Goal: Task Accomplishment & Management: Use online tool/utility

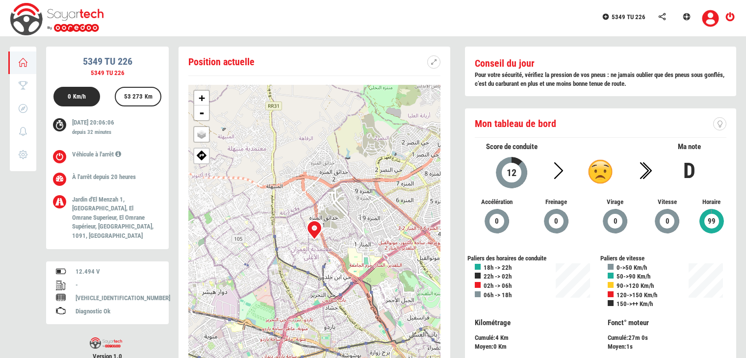
scroll to position [40, 0]
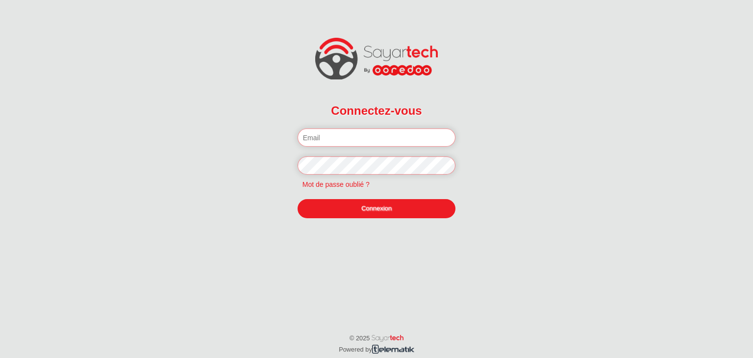
type input "boudriga.zied@hotmail.com"
click at [377, 216] on link "Connexion" at bounding box center [377, 208] width 158 height 19
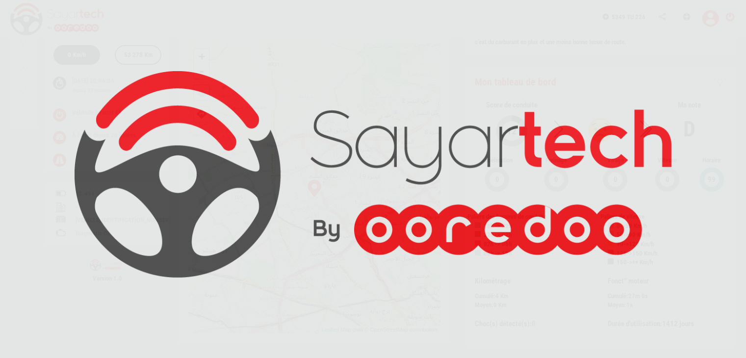
scroll to position [42, 0]
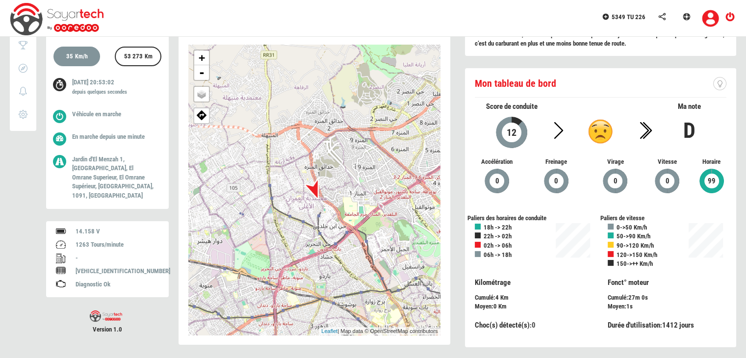
click at [547, 20] on div "5349 TU 226" at bounding box center [373, 18] width 746 height 37
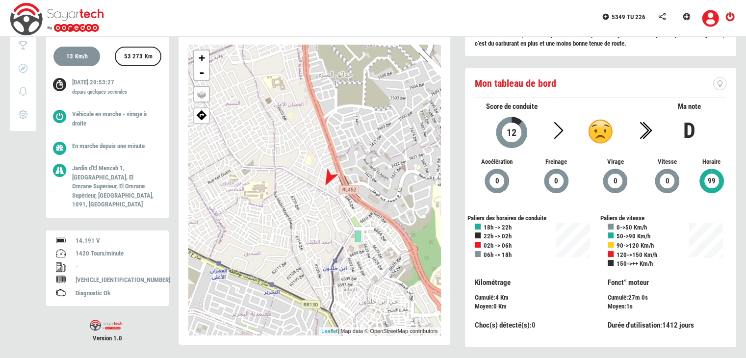
drag, startPoint x: 288, startPoint y: 229, endPoint x: 327, endPoint y: 172, distance: 68.6
click at [327, 172] on div at bounding box center [329, 178] width 40 height 40
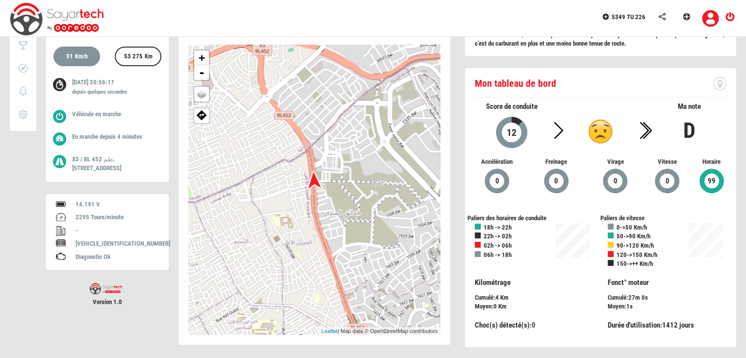
drag, startPoint x: 313, startPoint y: 109, endPoint x: 347, endPoint y: 156, distance: 58.3
click at [346, 161] on div "+ - OSM Map Google Map Google Satellite Leaflet | Map data © OpenStreetMap cont…" at bounding box center [314, 190] width 252 height 290
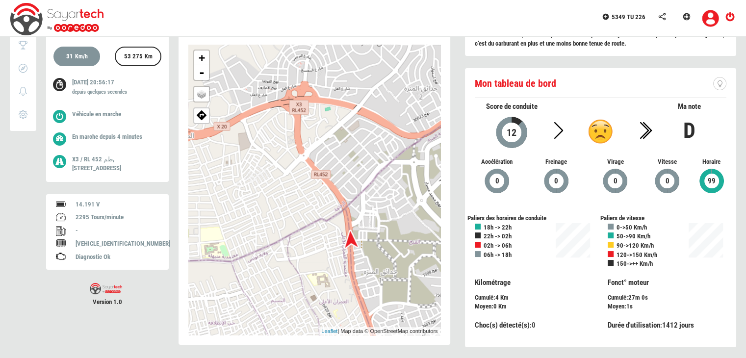
drag, startPoint x: 326, startPoint y: 116, endPoint x: 365, endPoint y: 170, distance: 66.7
click at [365, 170] on div "+ - OSM Map Google Map Google Satellite Leaflet | Map data © OpenStreetMap cont…" at bounding box center [314, 190] width 252 height 290
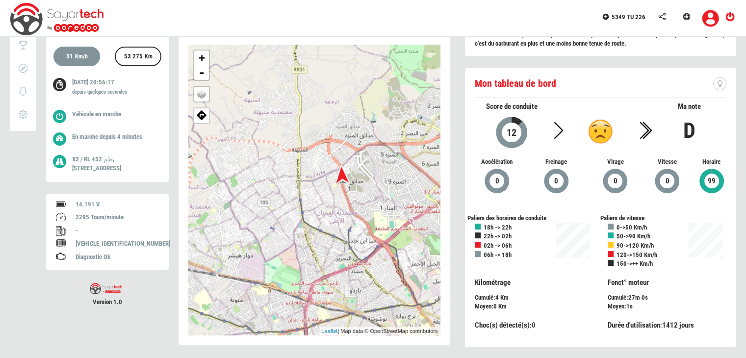
drag, startPoint x: 339, startPoint y: 219, endPoint x: 318, endPoint y: 206, distance: 24.6
click at [318, 206] on div "+ - OSM Map Google Map Google Satellite Leaflet | Map data © OpenStreetMap cont…" at bounding box center [314, 190] width 252 height 290
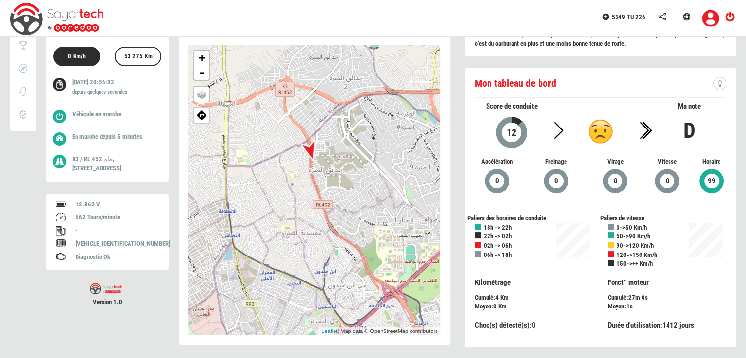
drag, startPoint x: 354, startPoint y: 244, endPoint x: 346, endPoint y: 166, distance: 77.8
click at [346, 166] on div "+ - OSM Map Google Map Google Satellite Leaflet | Map data © OpenStreetMap cont…" at bounding box center [314, 190] width 252 height 290
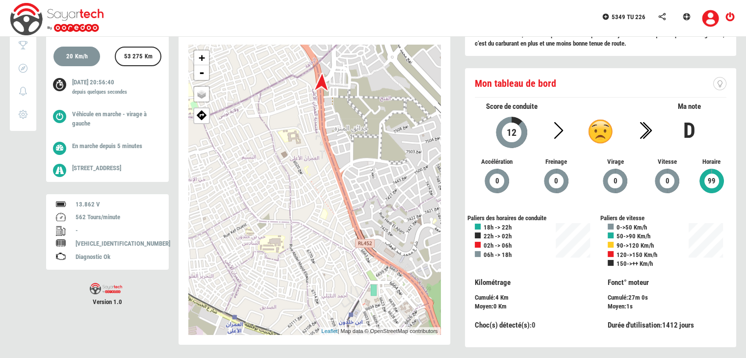
drag, startPoint x: 330, startPoint y: 133, endPoint x: 346, endPoint y: 140, distance: 17.9
click at [346, 140] on div "+ - OSM Map Google Map Google Satellite Leaflet | Map data © OpenStreetMap cont…" at bounding box center [314, 190] width 252 height 290
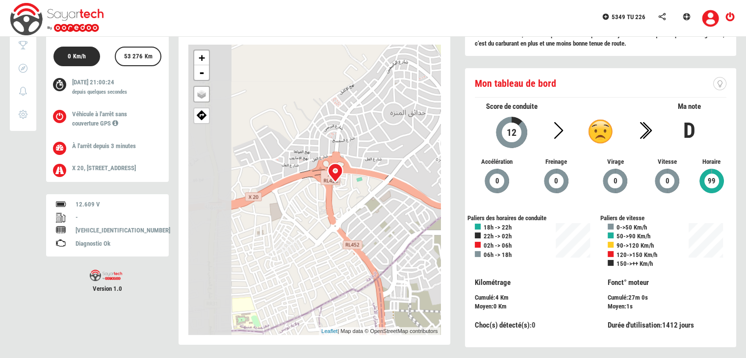
drag, startPoint x: 311, startPoint y: 186, endPoint x: 356, endPoint y: 201, distance: 47.5
click at [356, 201] on div "+ - OSM Map Google Map Google Satellite Leaflet | Map data © OpenStreetMap cont…" at bounding box center [314, 190] width 252 height 290
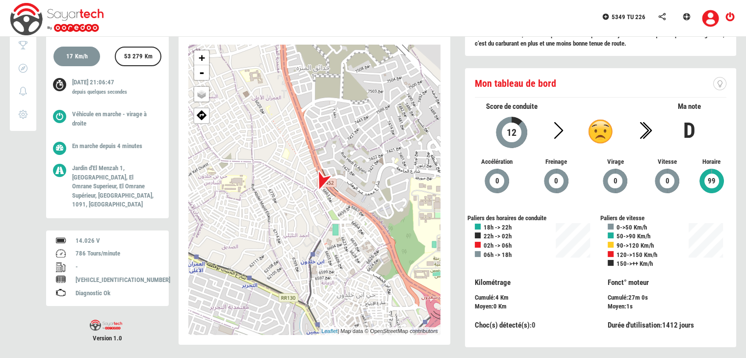
drag, startPoint x: 320, startPoint y: 217, endPoint x: 372, endPoint y: 175, distance: 66.6
click at [372, 175] on div "+ - OSM Map Google Map Google Satellite Leaflet | Map data © OpenStreetMap cont…" at bounding box center [314, 190] width 252 height 290
